Goal: Transaction & Acquisition: Purchase product/service

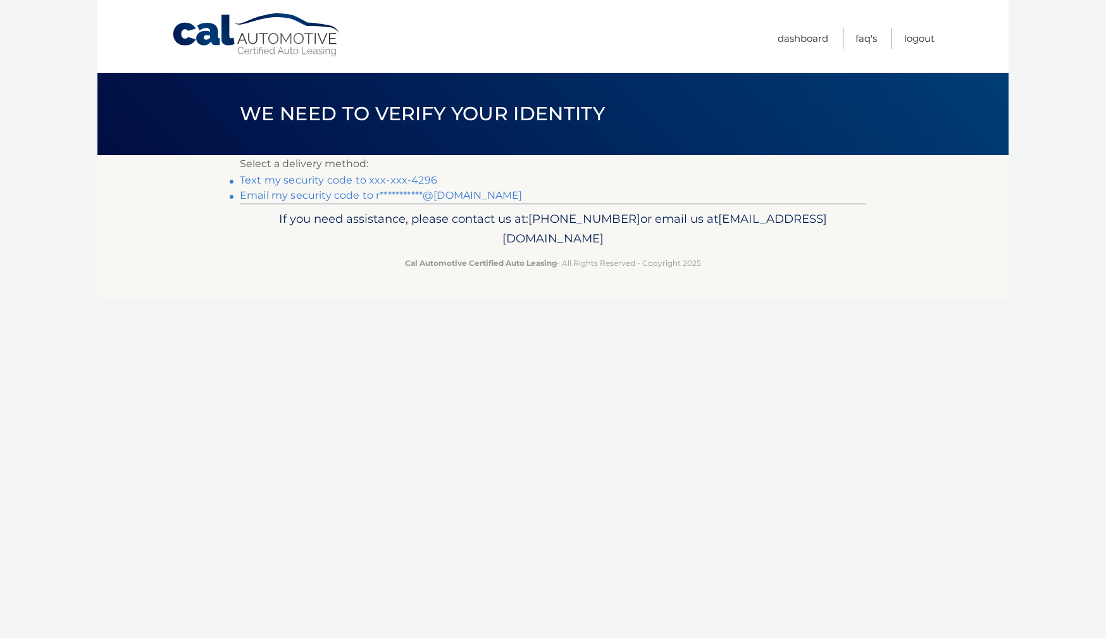
click at [415, 182] on link "Text my security code to xxx-xxx-4296" at bounding box center [338, 180] width 197 height 12
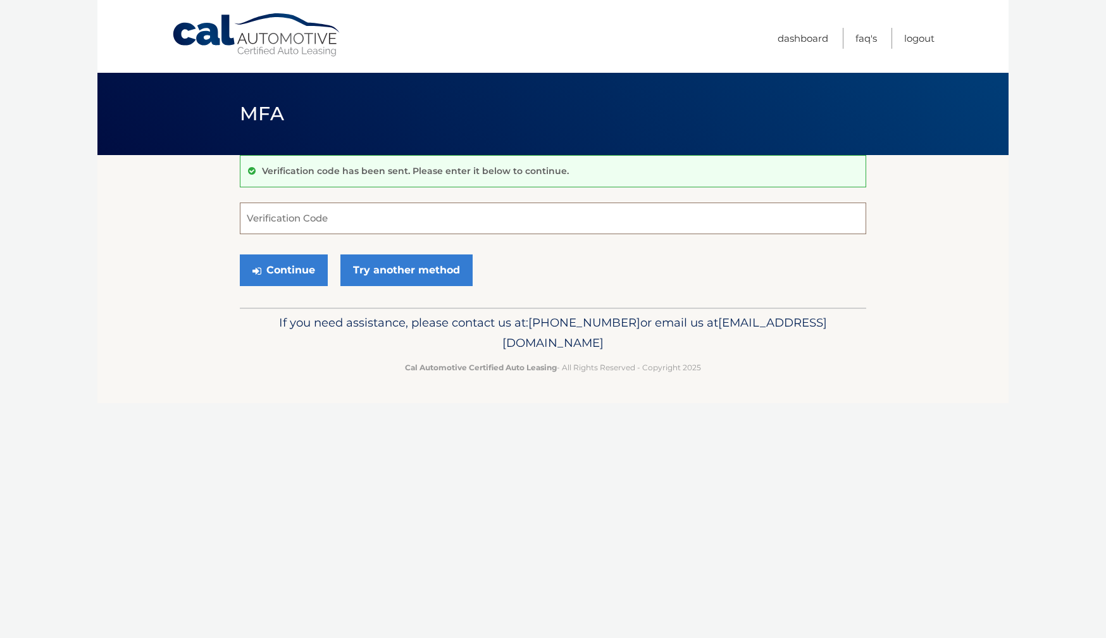
click at [396, 211] on input "Verification Code" at bounding box center [553, 219] width 627 height 32
click at [360, 223] on input "Verification Code" at bounding box center [553, 219] width 627 height 32
type input "156339"
click at [266, 270] on button "Continue" at bounding box center [284, 270] width 88 height 32
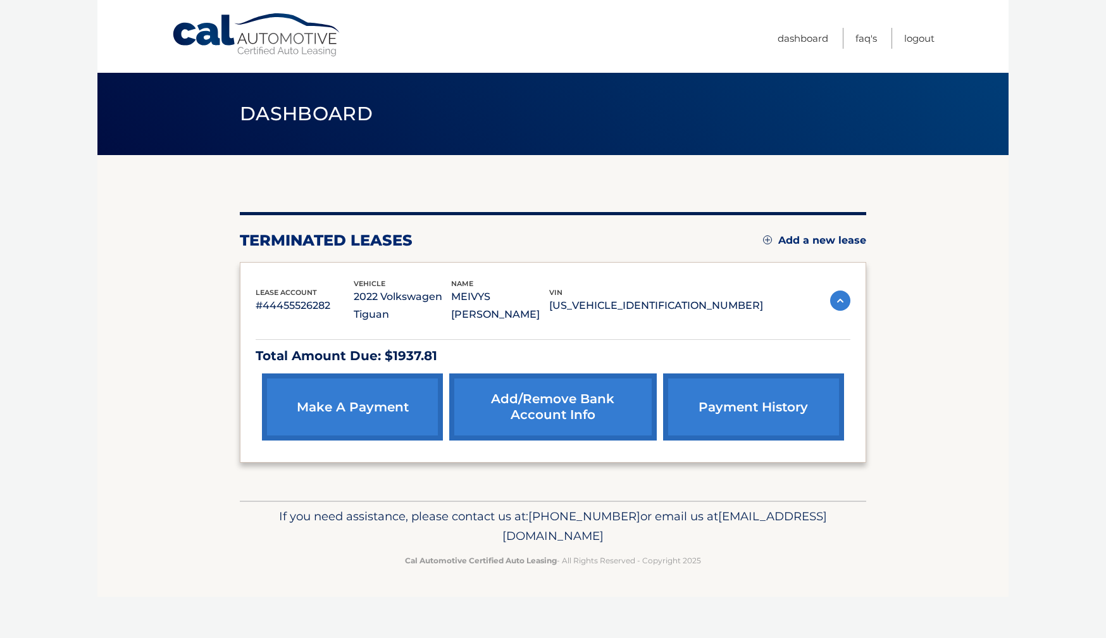
click at [384, 413] on link "make a payment" at bounding box center [352, 406] width 181 height 67
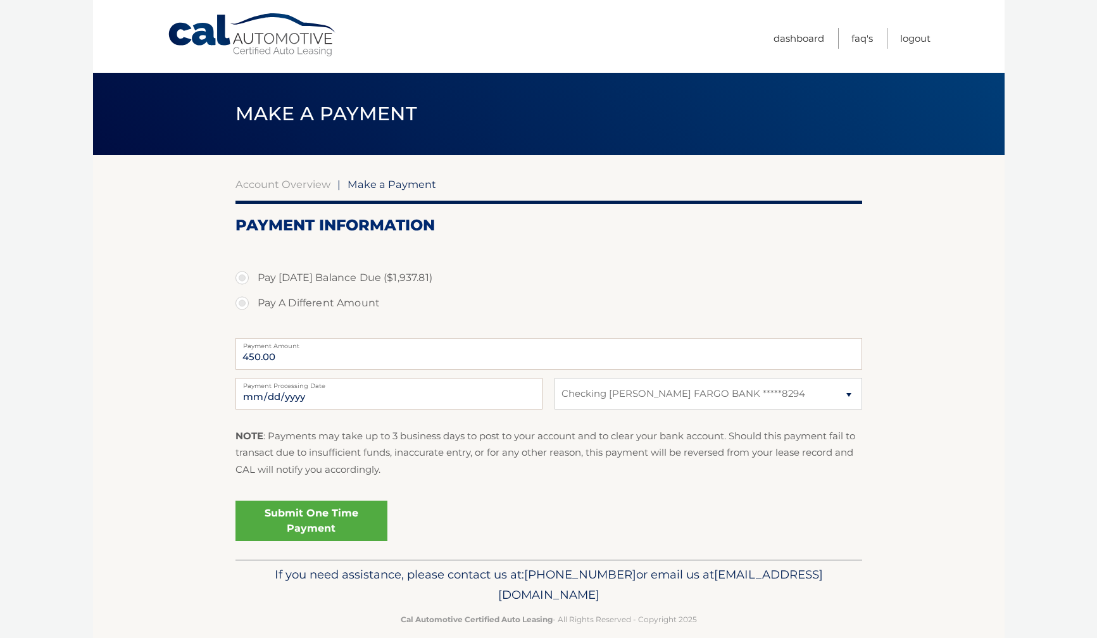
select select "MzFiMmIyM2EtYzYxZC00MTFlLWIwMzAtZmFmN2YyYmM1MzM5"
drag, startPoint x: 247, startPoint y: 358, endPoint x: 268, endPoint y: 361, distance: 21.7
click at [247, 358] on input "450.00" at bounding box center [548, 354] width 627 height 32
click at [463, 353] on input "450.00" at bounding box center [548, 354] width 627 height 32
click at [380, 357] on input "450.00" at bounding box center [548, 354] width 627 height 32
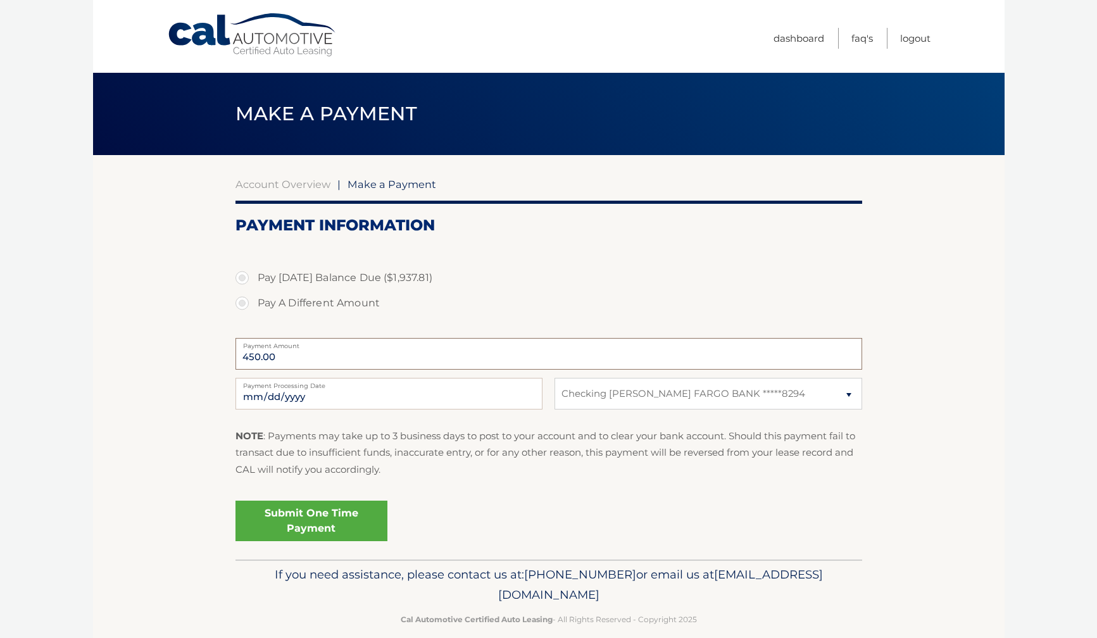
click at [380, 356] on input "450.00" at bounding box center [548, 354] width 627 height 32
click at [544, 496] on div "Submit One Time Payment" at bounding box center [548, 519] width 627 height 46
click at [353, 387] on label "Payment Processing Date" at bounding box center [388, 383] width 307 height 10
click at [353, 387] on input "[DATE]" at bounding box center [388, 394] width 307 height 32
click at [391, 355] on input "450.00" at bounding box center [548, 354] width 627 height 32
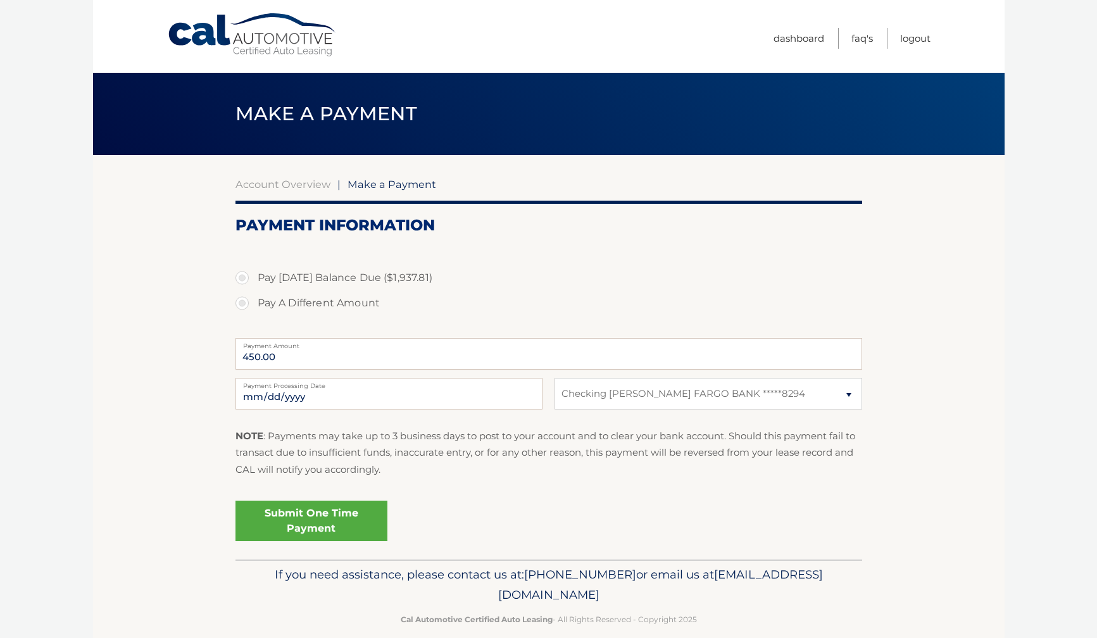
click at [323, 306] on label "Pay A Different Amount" at bounding box center [548, 303] width 627 height 25
click at [253, 306] on input "Pay A Different Amount" at bounding box center [247, 301] width 13 height 20
radio input "true"
click at [301, 271] on label "Pay [DATE] Balance Due ($1,937.81)" at bounding box center [548, 277] width 627 height 25
click at [253, 271] on input "Pay [DATE] Balance Due ($1,937.81)" at bounding box center [247, 275] width 13 height 20
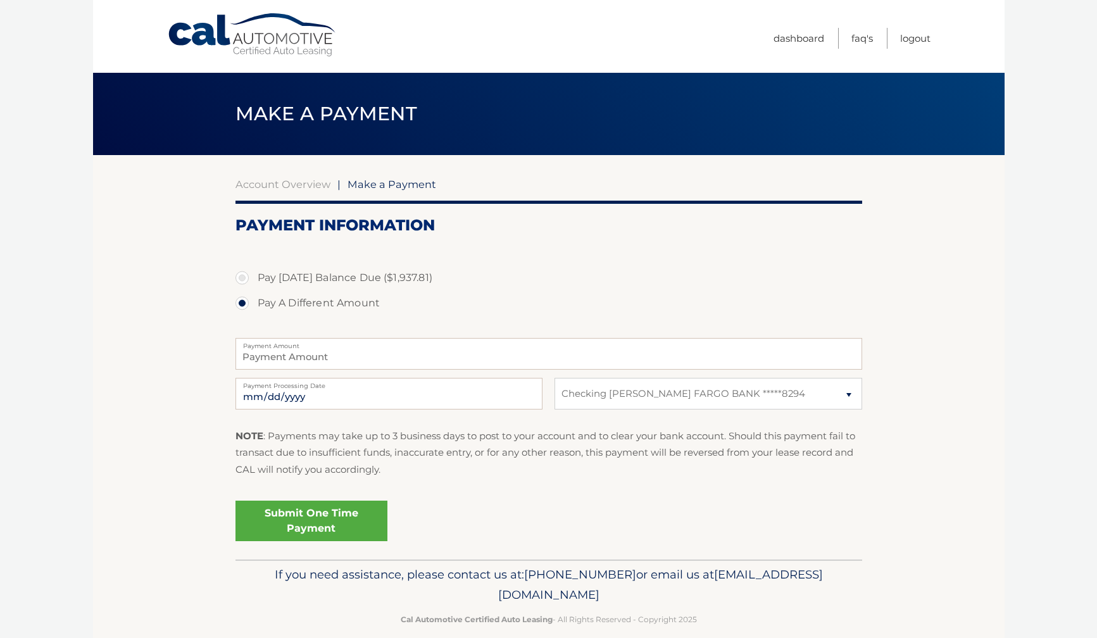
radio input "true"
type input "1937.81"
click at [275, 304] on label "Pay A Different Amount" at bounding box center [548, 303] width 627 height 25
click at [253, 304] on input "Pay A Different Amount" at bounding box center [247, 301] width 13 height 20
radio input "true"
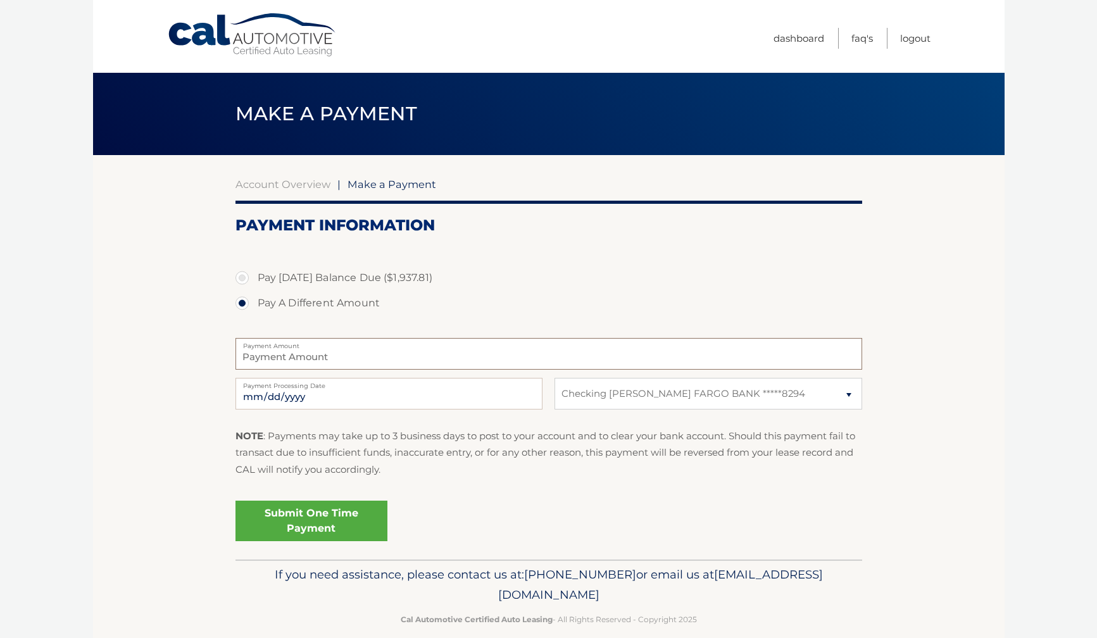
click at [340, 356] on input "Payment Amount" at bounding box center [548, 354] width 627 height 32
type input "650"
click at [141, 407] on section "Account Overview | Make a Payment Payment Information Pay [DATE] Balance Due ($…" at bounding box center [548, 357] width 911 height 404
click at [965, 355] on section "Account Overview | Make a Payment Payment Information Pay [DATE] Balance Due ($…" at bounding box center [548, 357] width 911 height 404
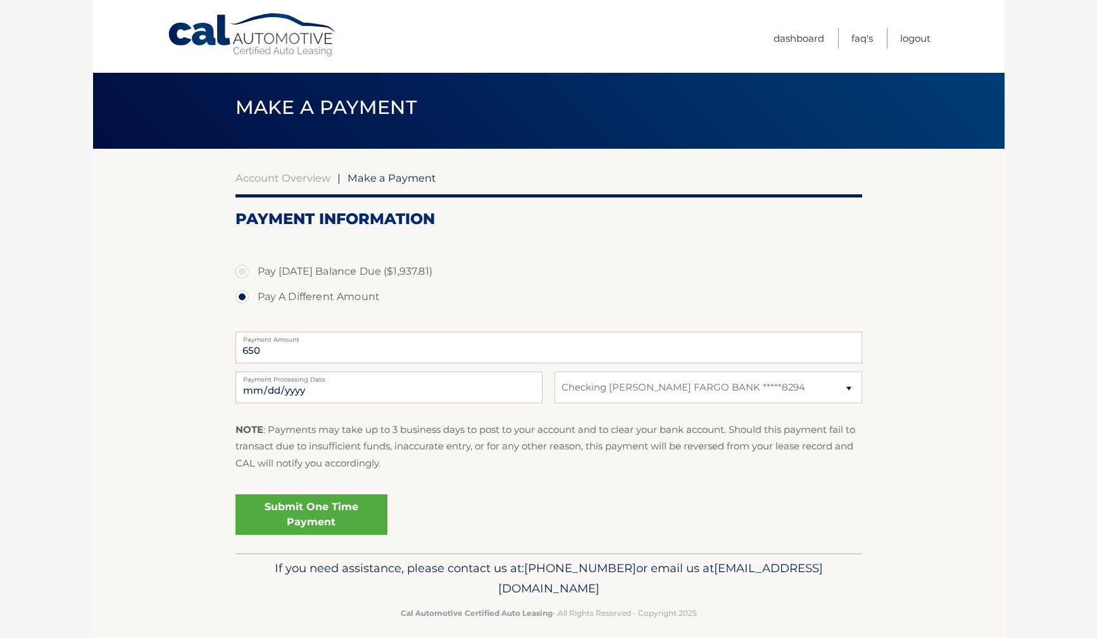
scroll to position [17, 0]
